Goal: Use online tool/utility: Utilize a website feature to perform a specific function

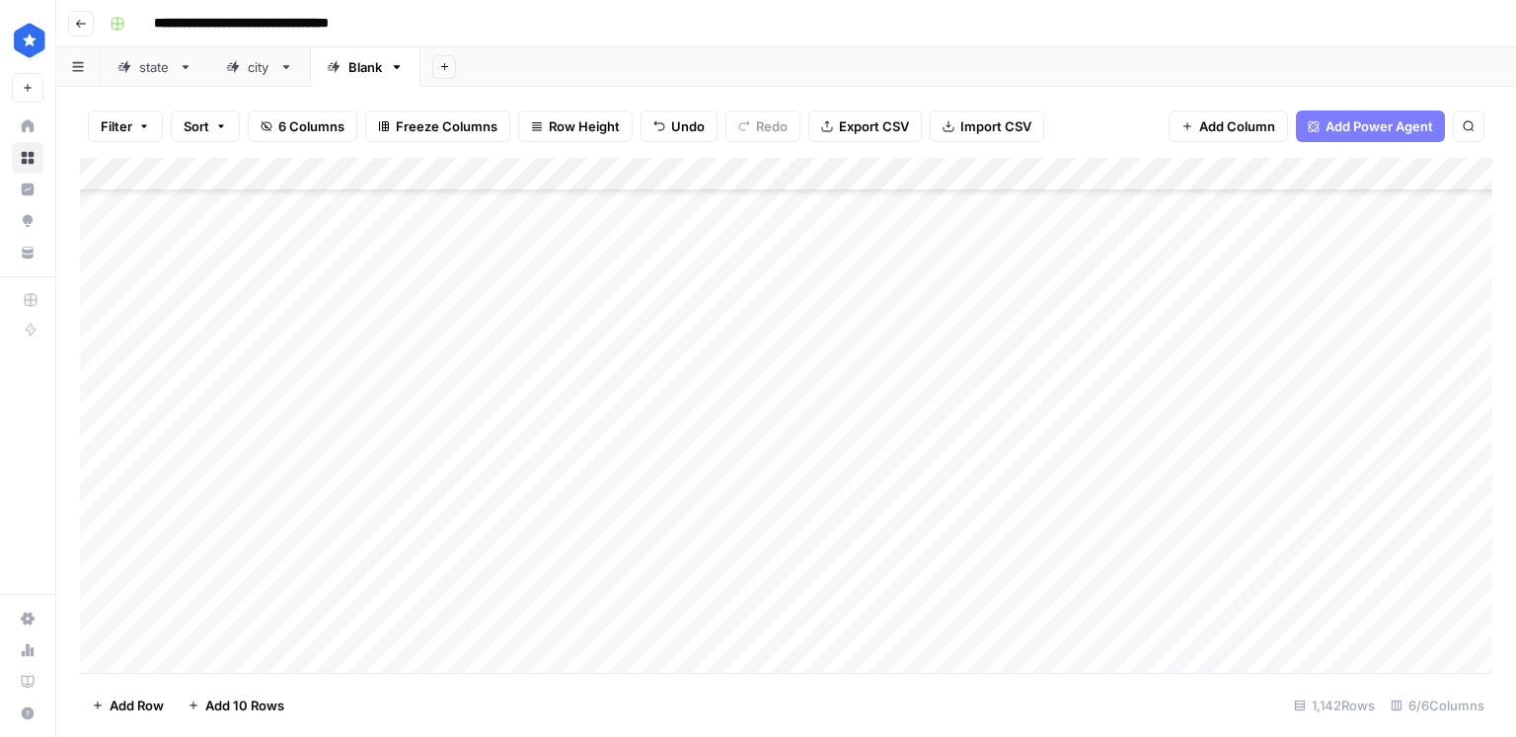
scroll to position [1348, 0]
drag, startPoint x: 1341, startPoint y: 381, endPoint x: 1341, endPoint y: 476, distance: 94.7
click at [1341, 476] on div "Add Column" at bounding box center [786, 415] width 1412 height 515
click at [872, 306] on div "Add Column" at bounding box center [786, 415] width 1412 height 515
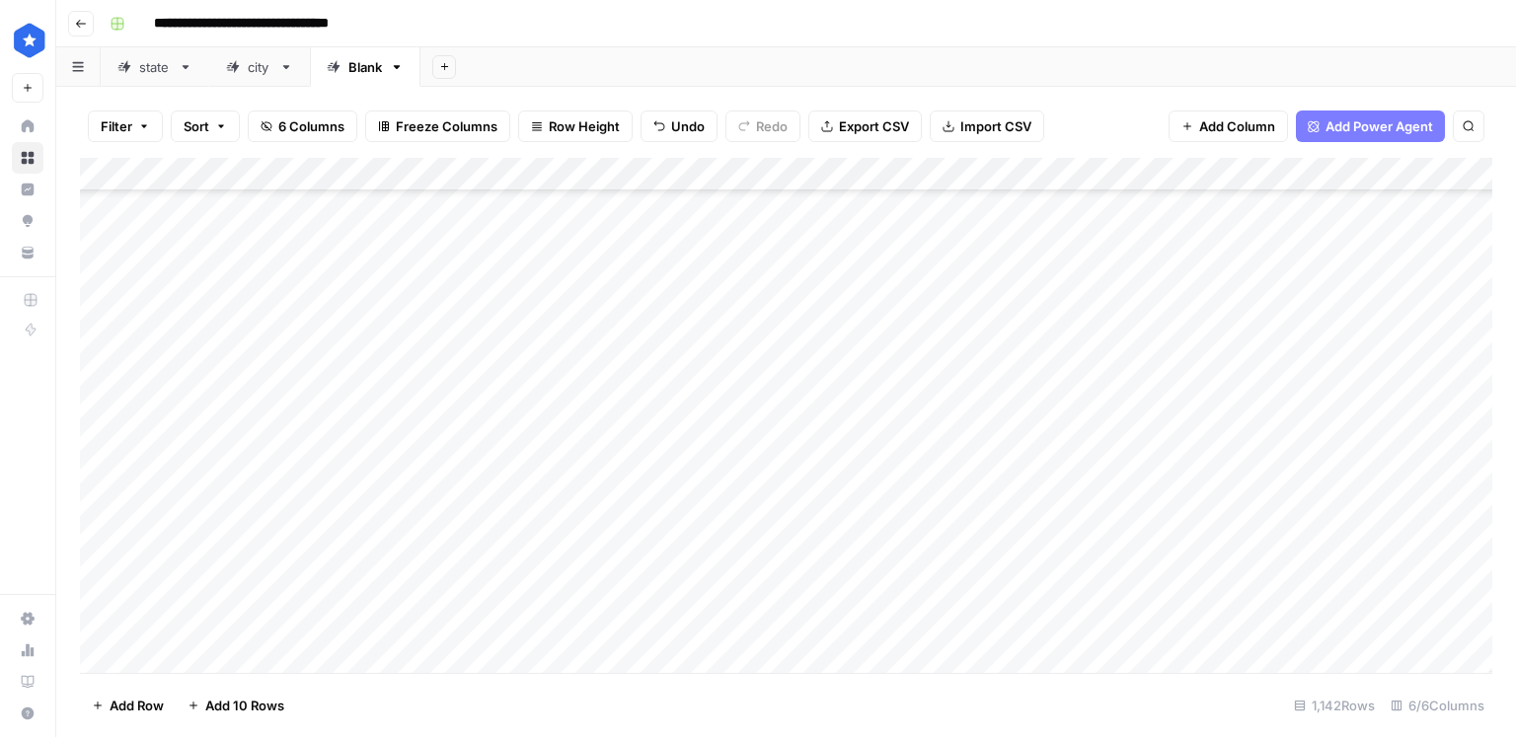
click at [916, 177] on div "Add Column" at bounding box center [786, 415] width 1412 height 515
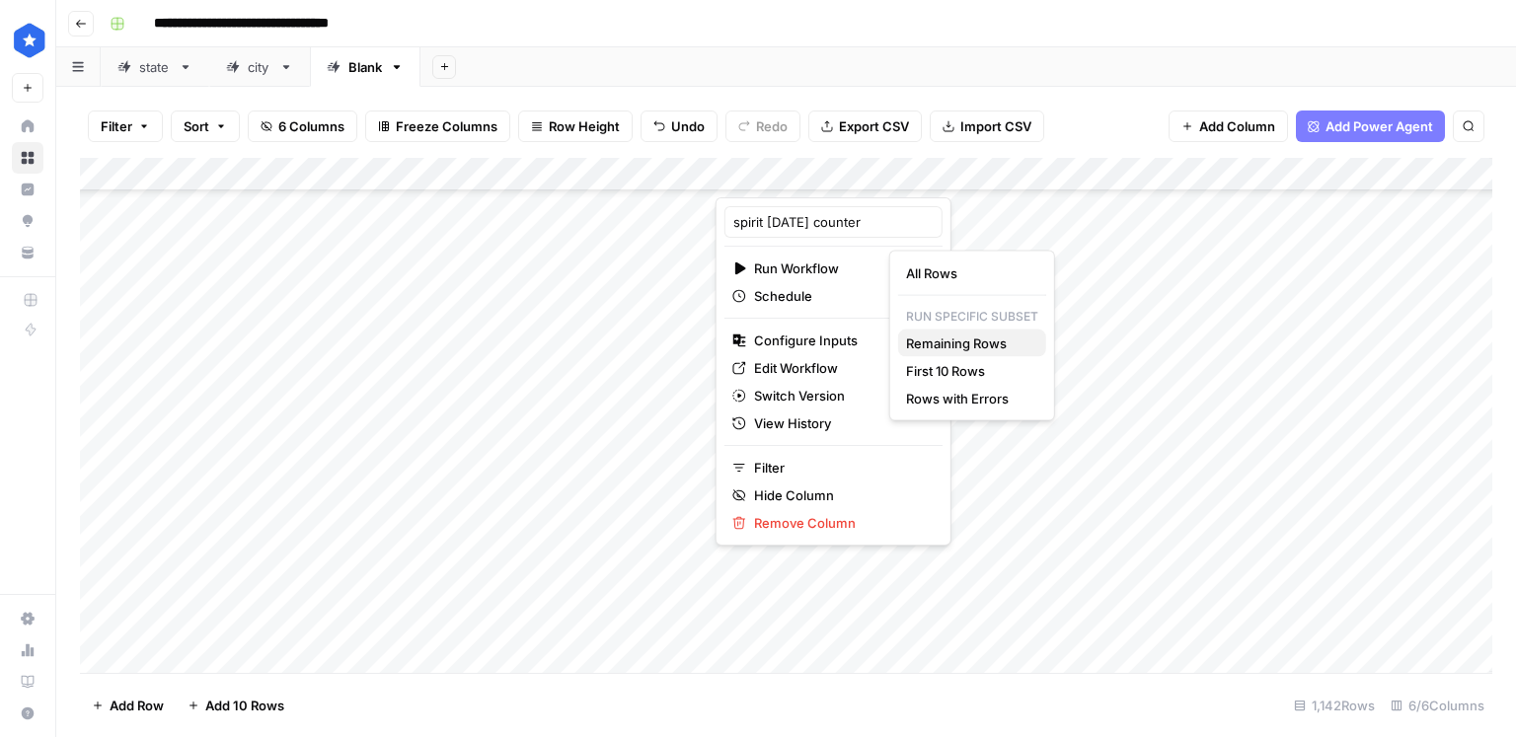
click at [955, 345] on span "Remaining Rows" at bounding box center [968, 344] width 124 height 20
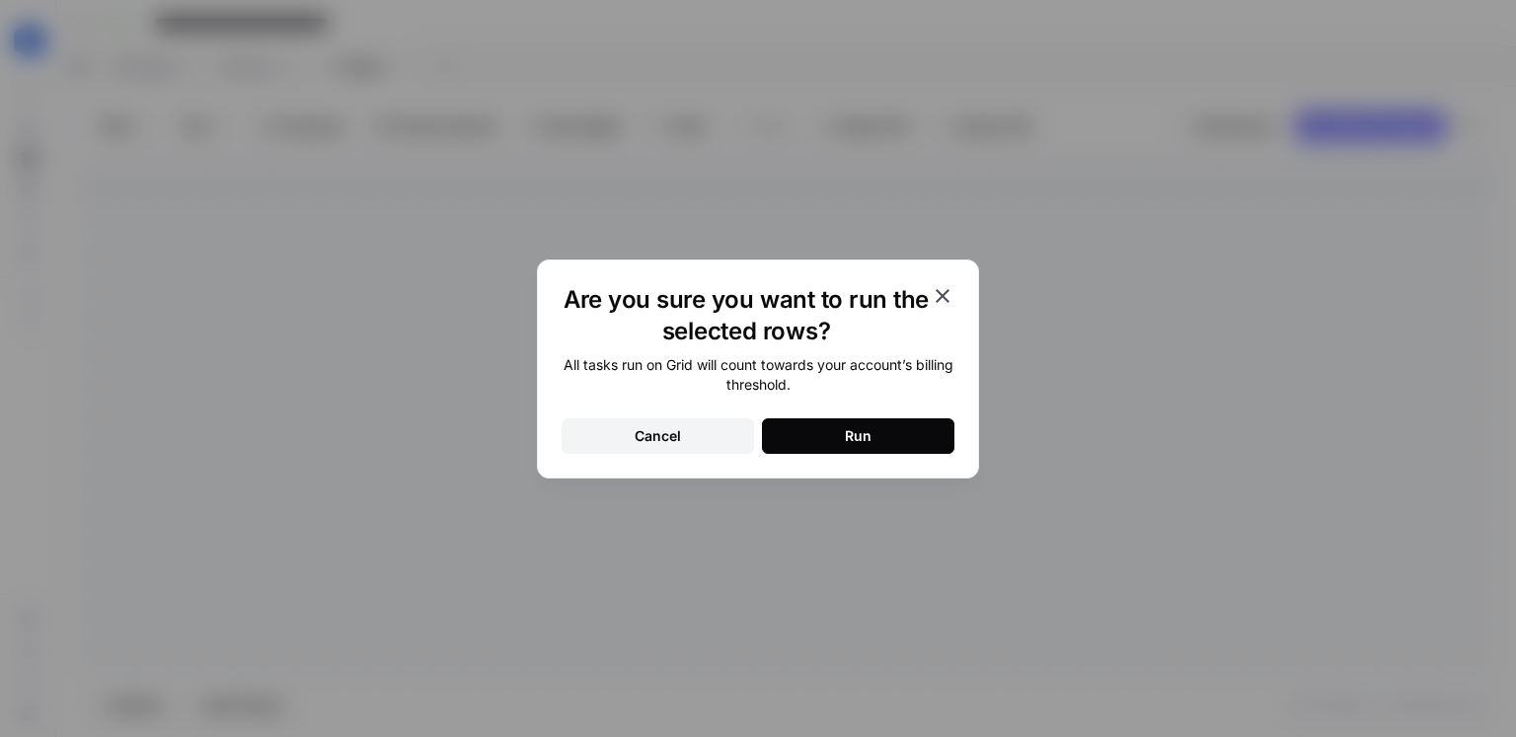
click at [869, 433] on div "Run" at bounding box center [858, 436] width 27 height 20
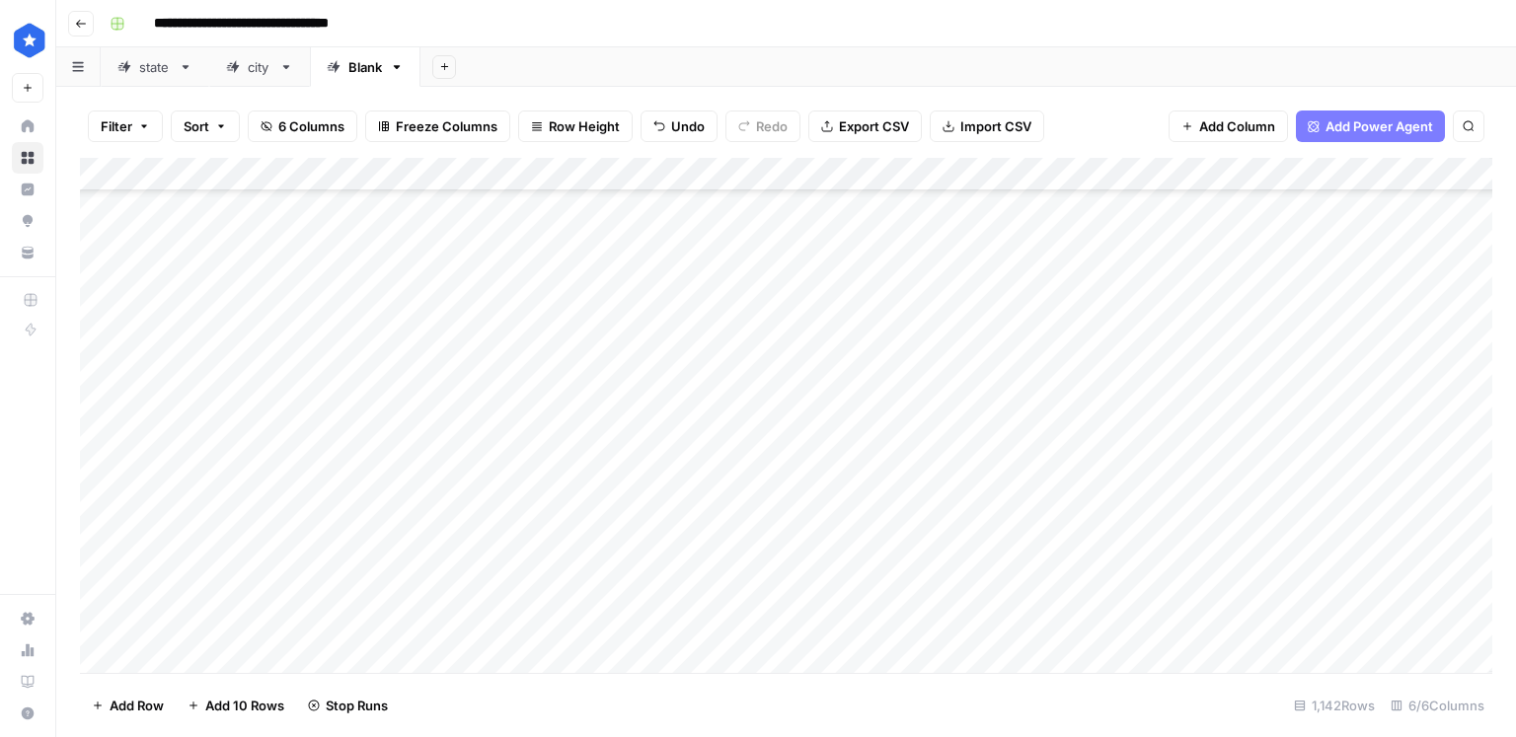
scroll to position [1433, 2]
click at [908, 421] on div "Add Column" at bounding box center [786, 415] width 1412 height 515
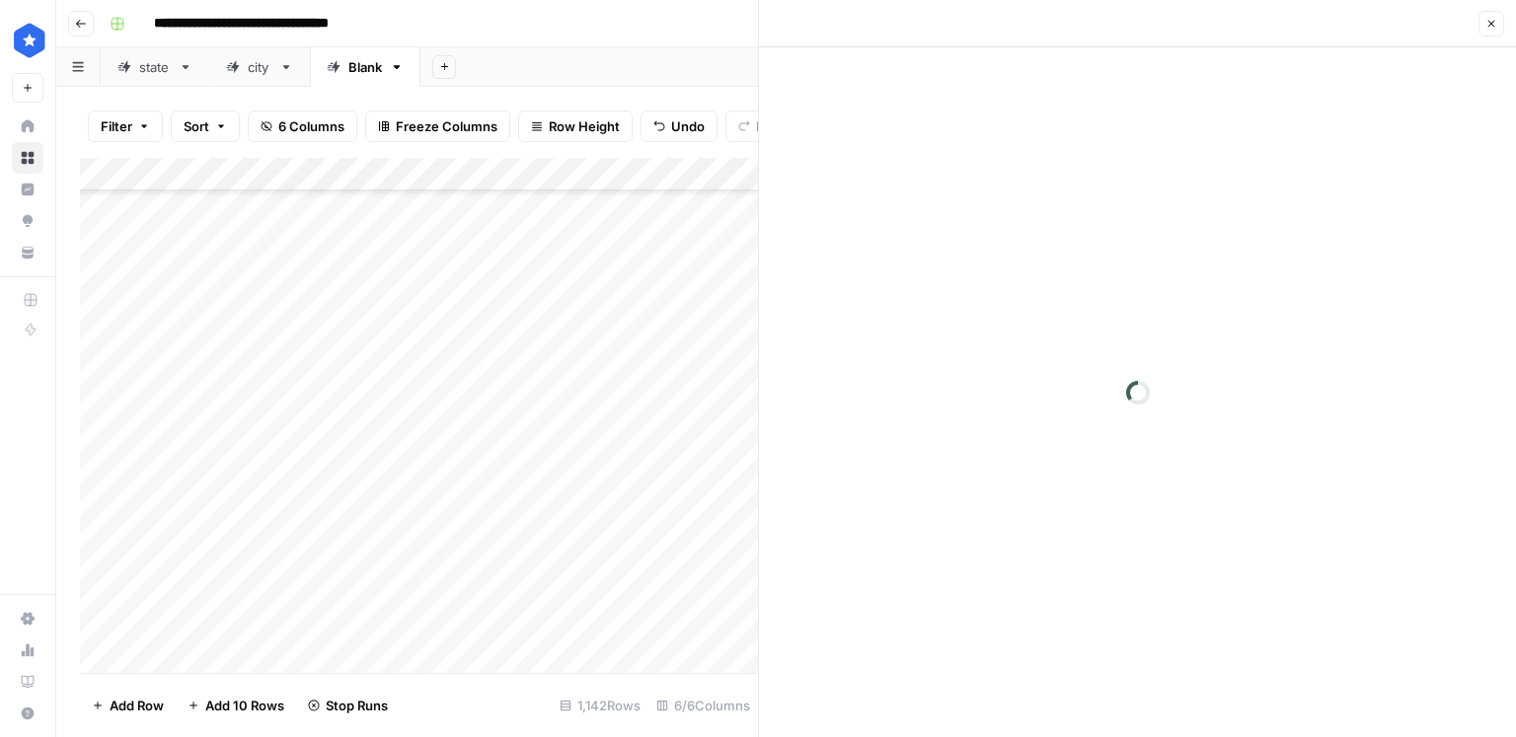
scroll to position [1424, 0]
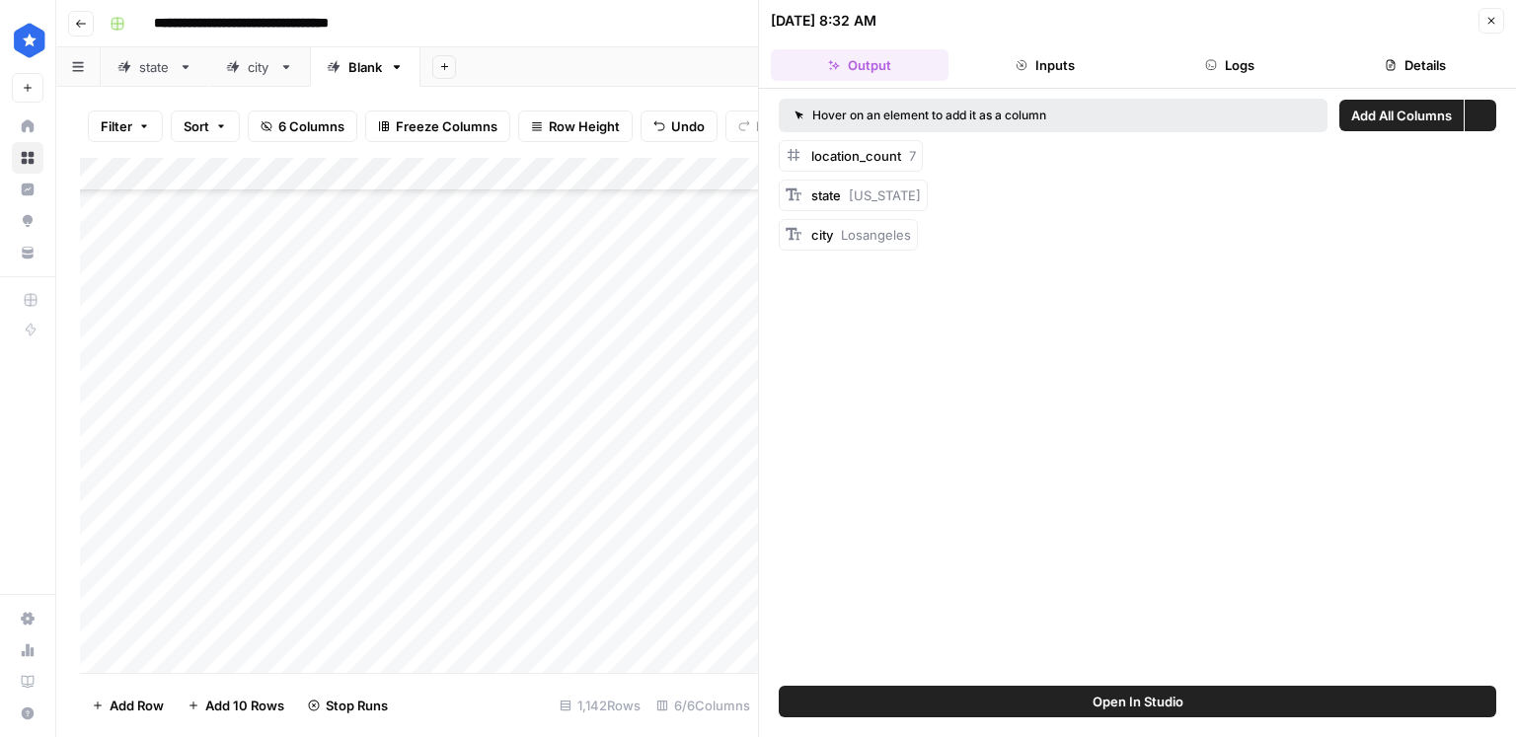
click at [1415, 64] on button "Details" at bounding box center [1415, 65] width 178 height 32
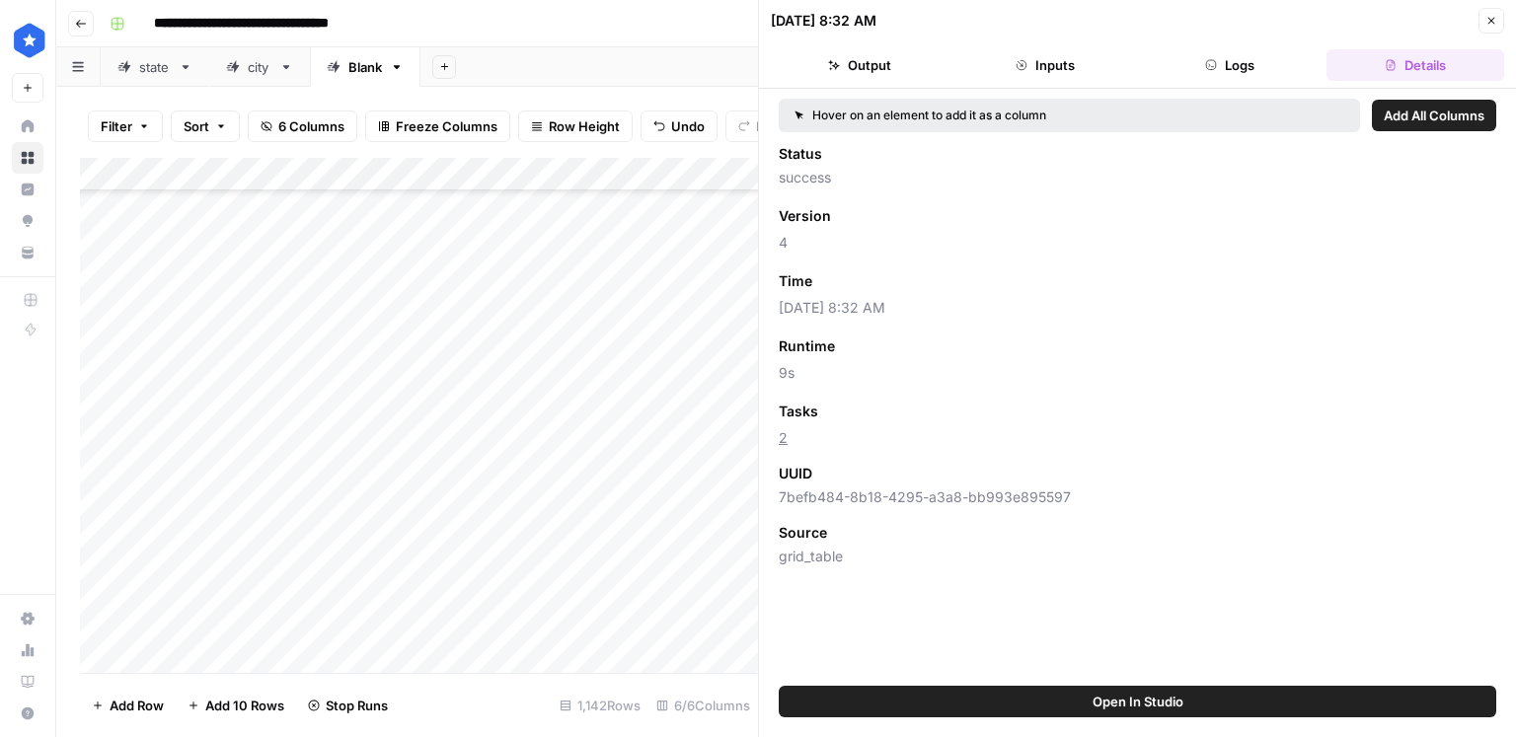
click at [1483, 28] on button "Close" at bounding box center [1491, 21] width 26 height 26
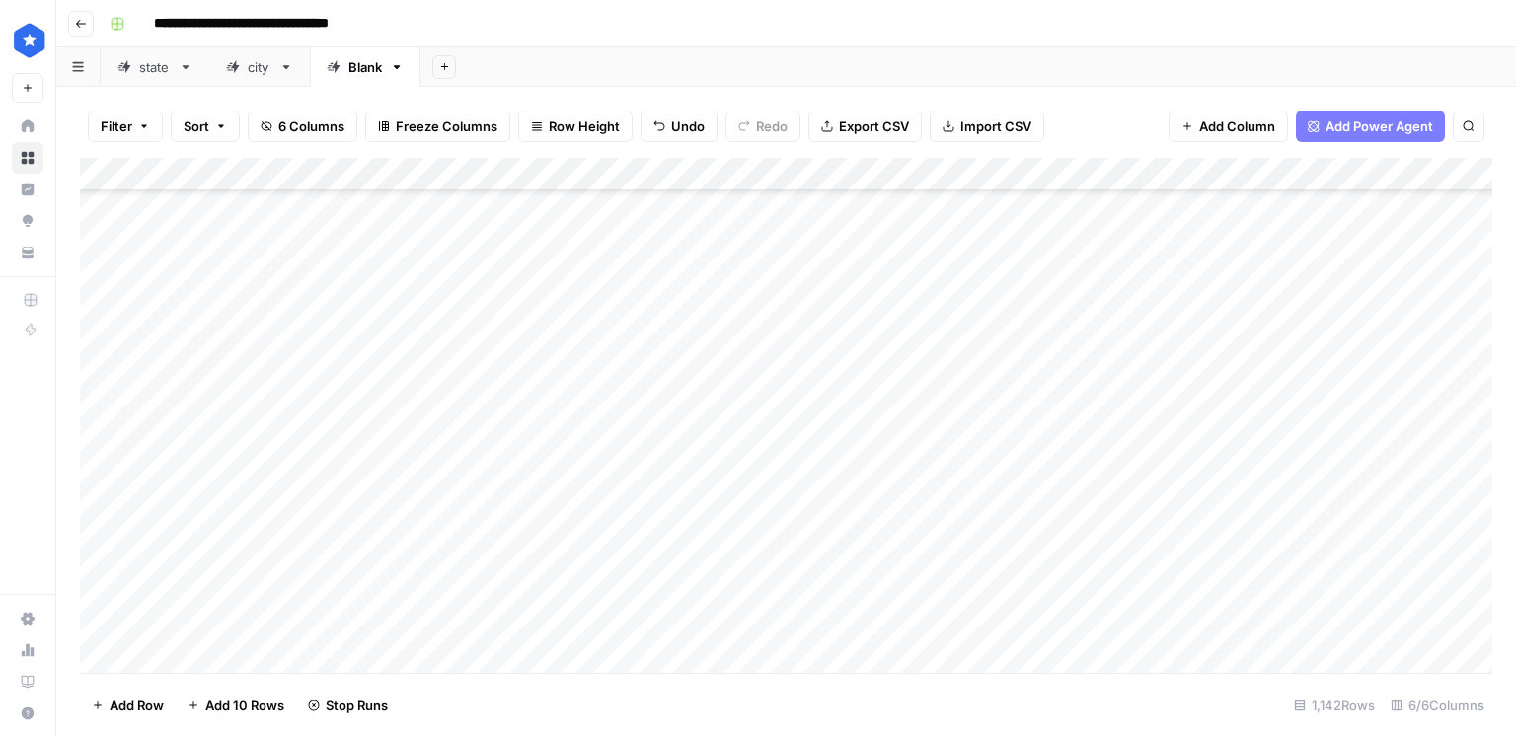
scroll to position [5911, 0]
